Goal: Find specific page/section: Find specific page/section

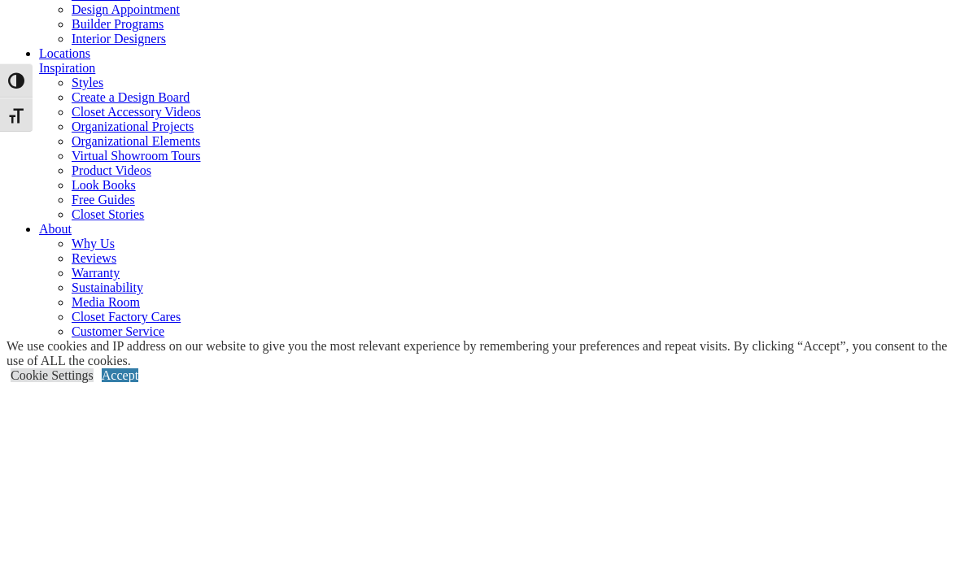
type input "*****"
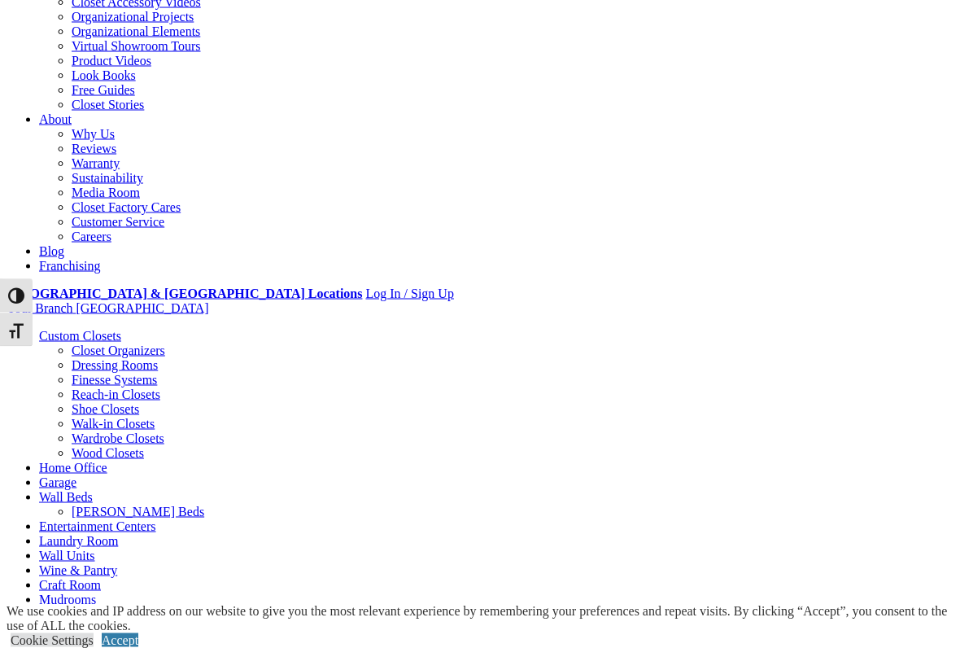
scroll to position [289, 0]
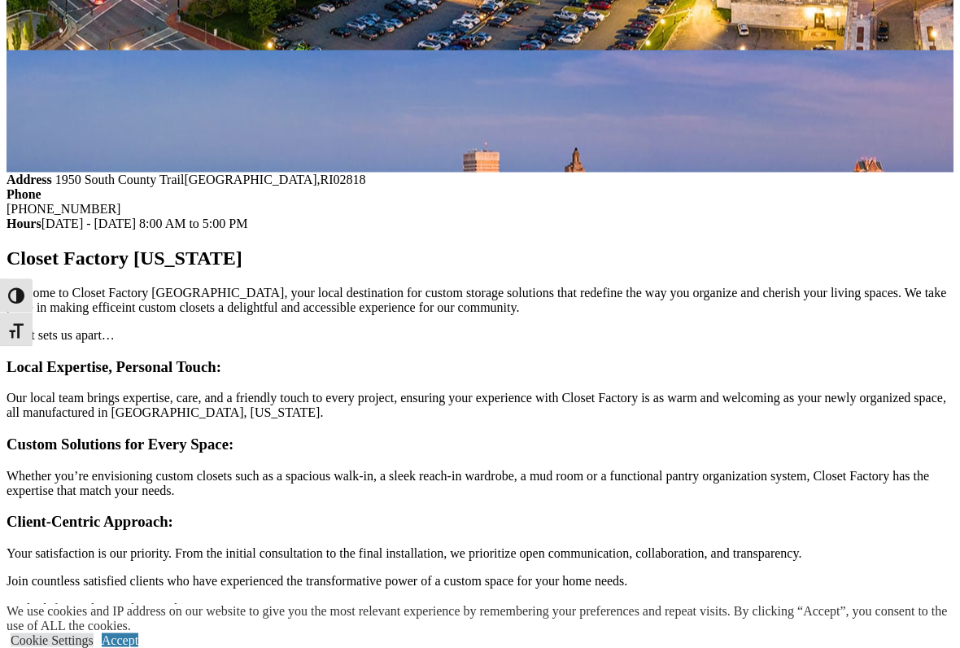
scroll to position [1493, 0]
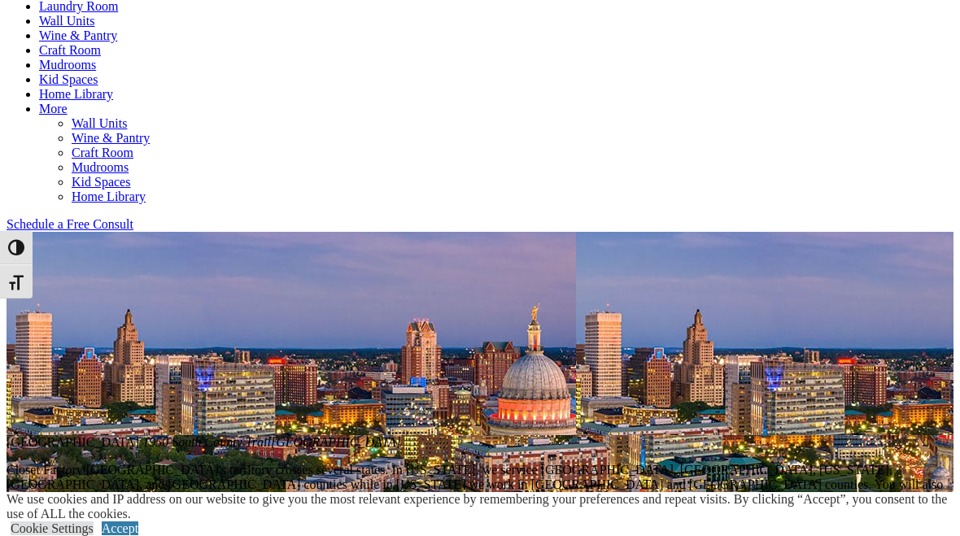
scroll to position [818, 0]
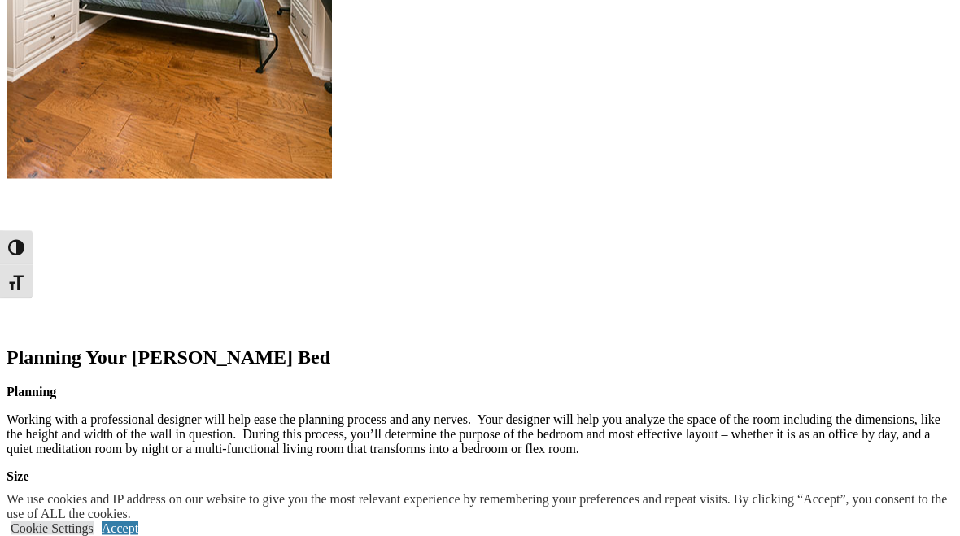
scroll to position [1975, 0]
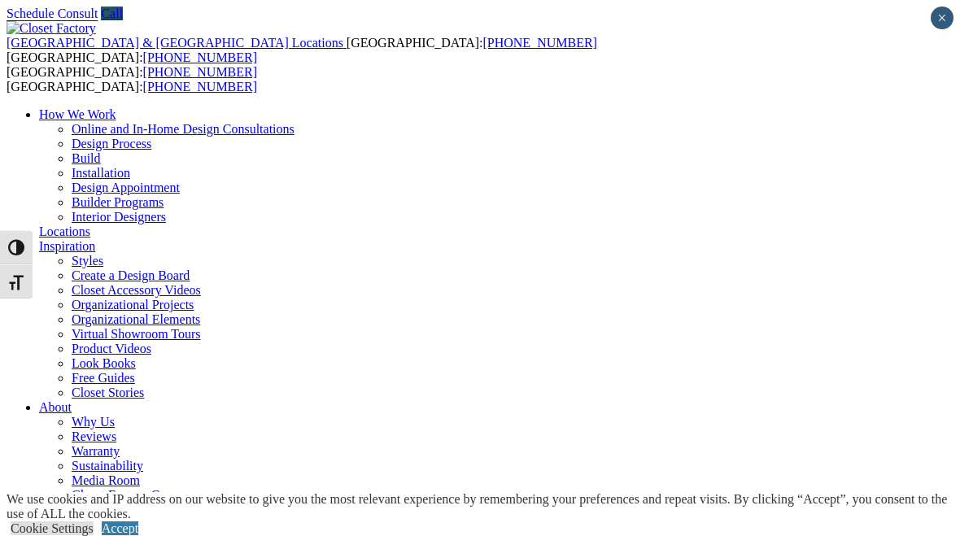
scroll to position [372, 0]
